Goal: Transaction & Acquisition: Book appointment/travel/reservation

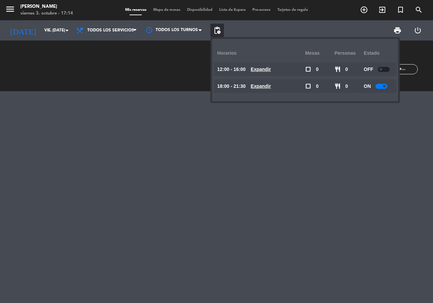
click at [314, 149] on div at bounding box center [216, 197] width 433 height 212
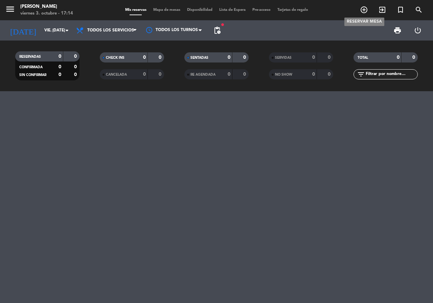
click at [363, 10] on icon "add_circle_outline" at bounding box center [364, 10] width 8 height 8
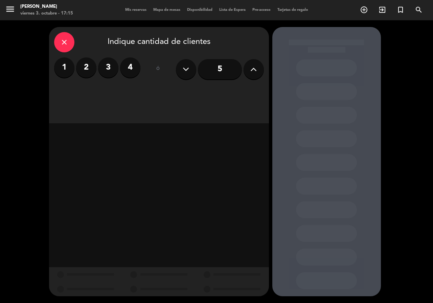
click at [129, 68] on label "4" at bounding box center [130, 68] width 20 height 20
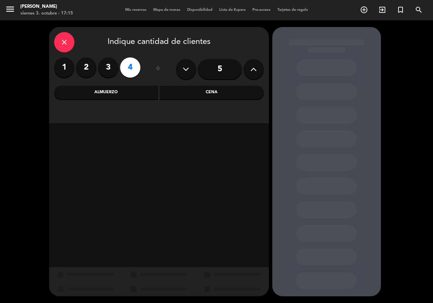
click at [102, 94] on div "Almuerzo" at bounding box center [106, 93] width 104 height 14
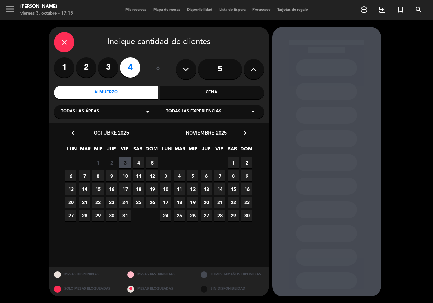
click at [70, 175] on span "6" at bounding box center [70, 176] width 11 height 11
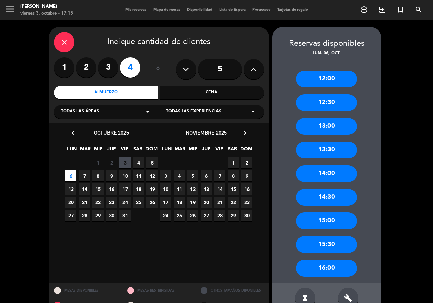
click at [322, 103] on div "12:30" at bounding box center [326, 102] width 61 height 17
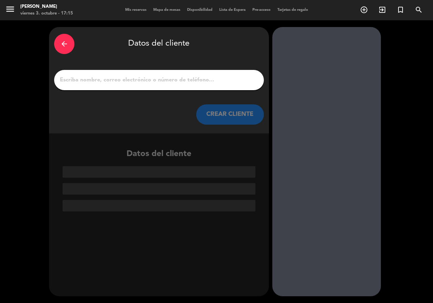
click at [117, 80] on input "1" at bounding box center [159, 79] width 200 height 9
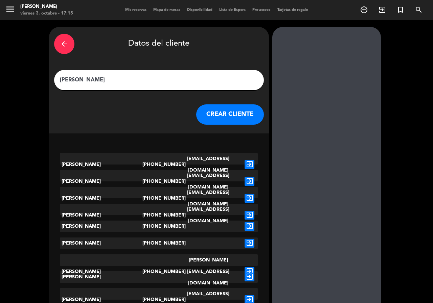
type input "[PERSON_NAME]"
click at [221, 115] on button "CREAR CLIENTE" at bounding box center [230, 115] width 68 height 20
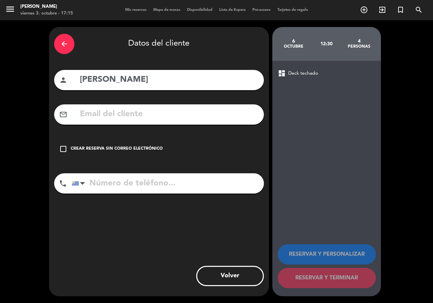
click at [63, 150] on icon "check_box_outline_blank" at bounding box center [63, 149] width 8 height 8
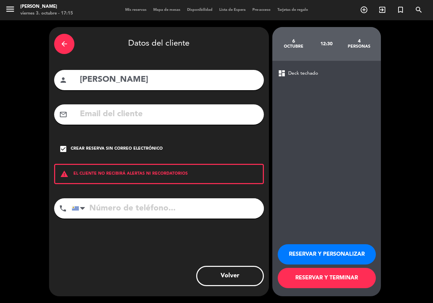
click at [97, 209] on input "tel" at bounding box center [168, 209] width 192 height 20
type input "095936182"
click at [318, 278] on button "RESERVAR Y TERMINAR" at bounding box center [327, 278] width 98 height 20
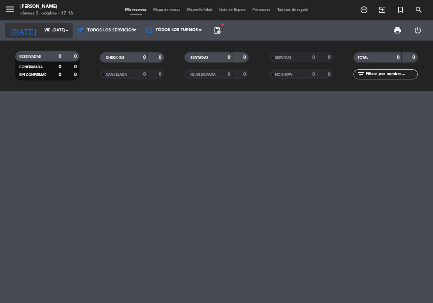
click at [67, 30] on icon "arrow_drop_down" at bounding box center [67, 30] width 8 height 8
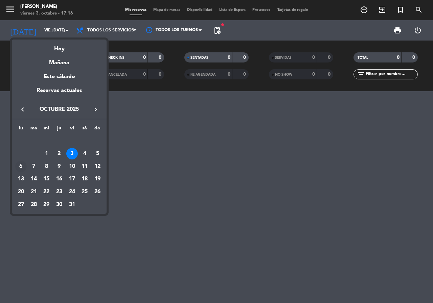
click at [22, 167] on div "6" at bounding box center [21, 167] width 12 height 12
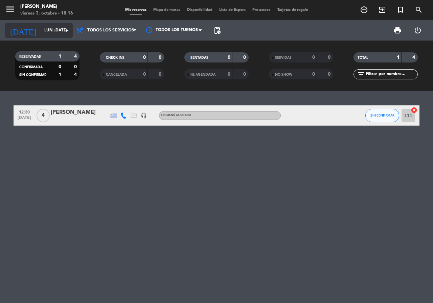
click at [41, 28] on input "lun. [DATE]" at bounding box center [68, 31] width 54 height 12
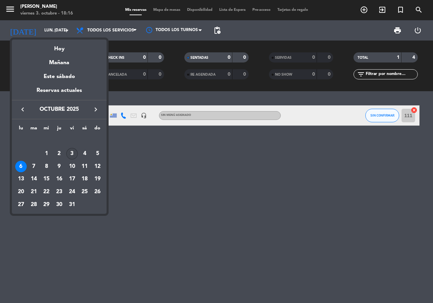
click at [72, 157] on div "3" at bounding box center [72, 154] width 12 height 12
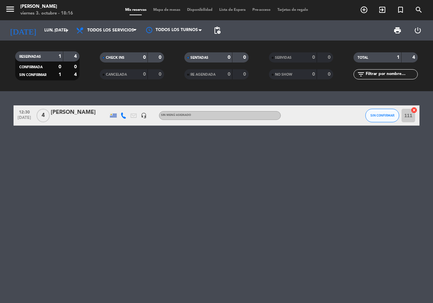
type input "vie. [DATE]"
